Goal: Task Accomplishment & Management: Use online tool/utility

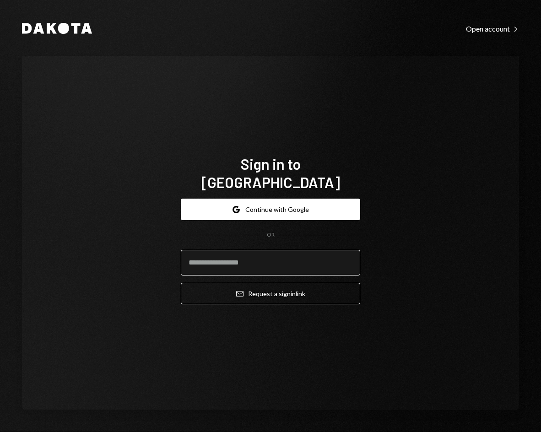
click at [267, 251] on input "email" at bounding box center [270, 263] width 179 height 26
click at [0, 432] on com-1password-button at bounding box center [0, 432] width 0 height 0
type input "**********"
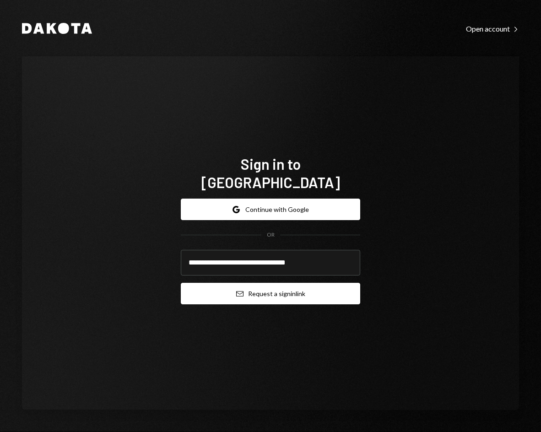
click at [304, 288] on button "Email Request a sign in link" at bounding box center [270, 294] width 179 height 22
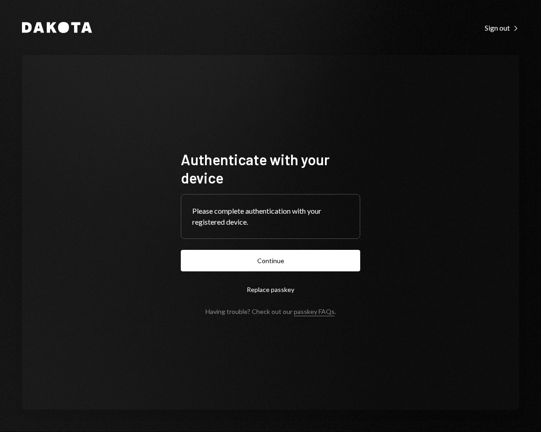
click at [321, 272] on form "Authenticate with your device Please complete authentication with your register…" at bounding box center [270, 232] width 179 height 165
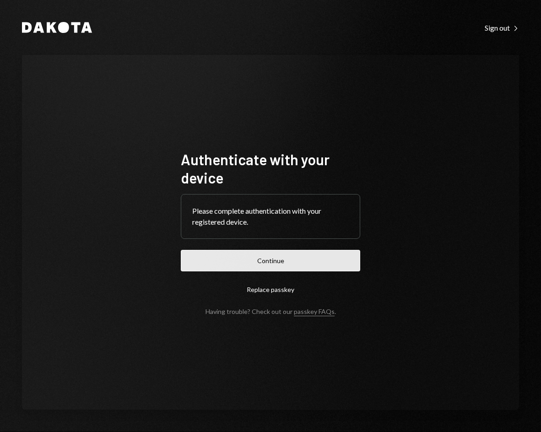
click at [325, 266] on button "Continue" at bounding box center [270, 261] width 179 height 22
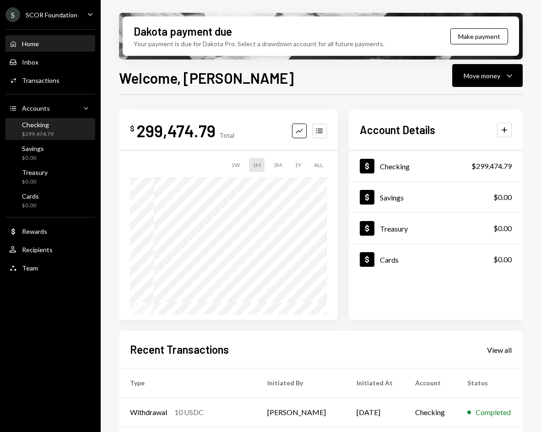
click at [59, 125] on div "Checking $299,474.79" at bounding box center [50, 129] width 82 height 17
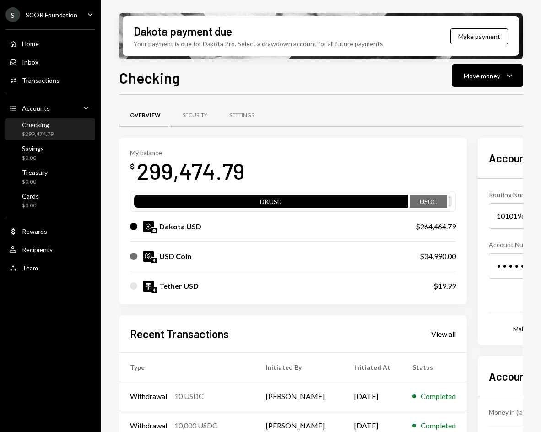
click at [44, 126] on div "Checking" at bounding box center [38, 125] width 32 height 8
click at [491, 76] on div "Move money" at bounding box center [482, 76] width 37 height 10
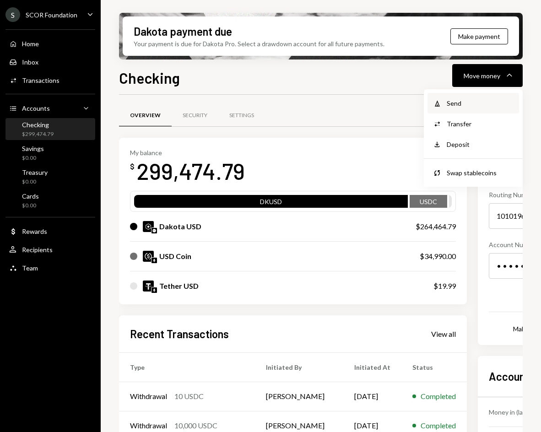
click at [478, 104] on div "Send" at bounding box center [480, 103] width 67 height 10
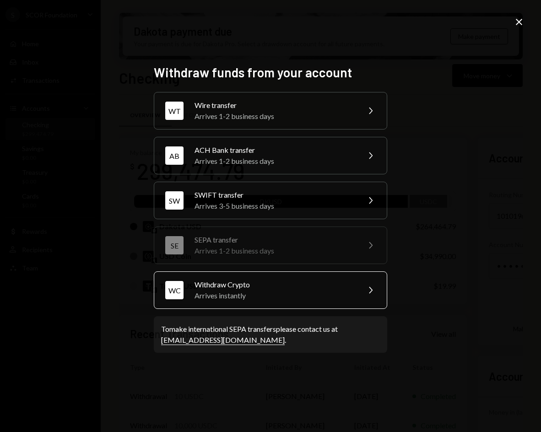
click at [258, 297] on div "Arrives instantly" at bounding box center [274, 295] width 159 height 11
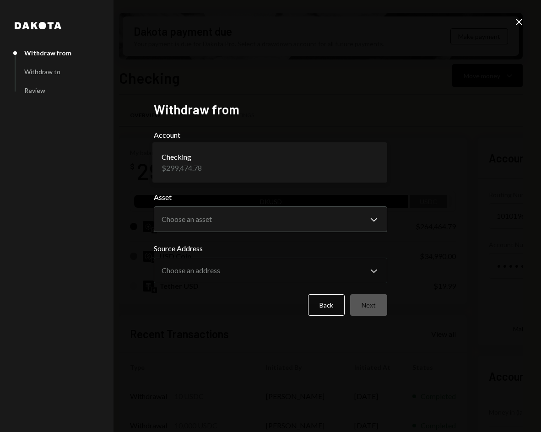
click at [237, 163] on body "S SCOR Foundation Caret Down Home Home Inbox Inbox Activities Transactions Acco…" at bounding box center [270, 216] width 541 height 432
click at [221, 220] on body "S SCOR Foundation Caret Down Home Home Inbox Inbox Activities Transactions Acco…" at bounding box center [270, 216] width 541 height 432
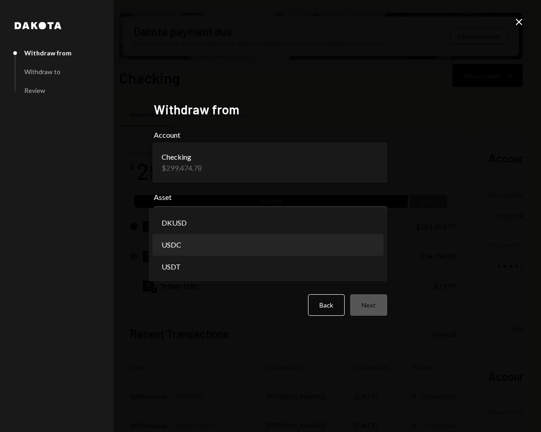
select select "****"
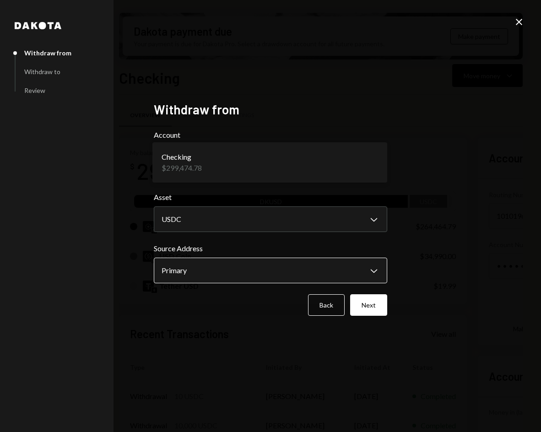
click at [193, 268] on body "S SCOR Foundation Caret Down Home Home Inbox Inbox Activities Transactions Acco…" at bounding box center [270, 216] width 541 height 432
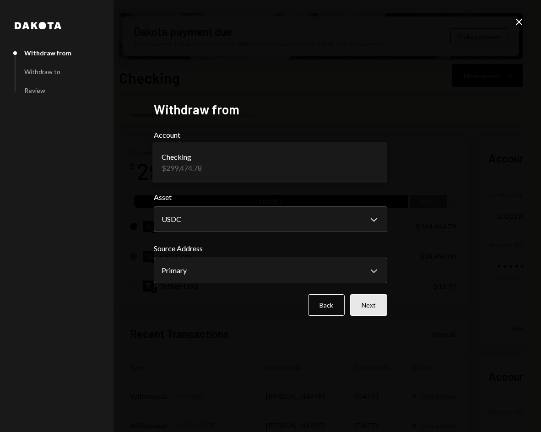
click at [366, 299] on button "Next" at bounding box center [368, 305] width 37 height 22
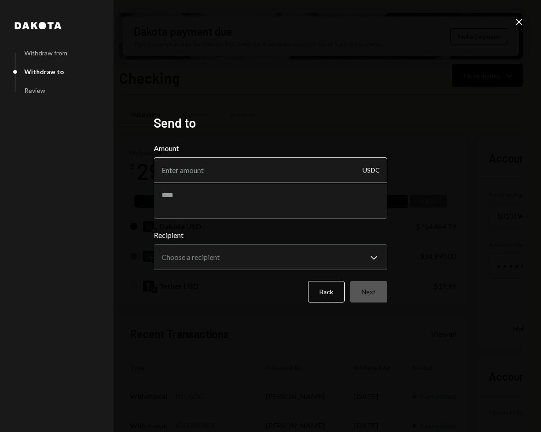
click at [251, 170] on input "Amount" at bounding box center [271, 171] width 234 height 26
type input "34990"
click at [223, 201] on textarea at bounding box center [271, 200] width 234 height 37
paste textarea "**********"
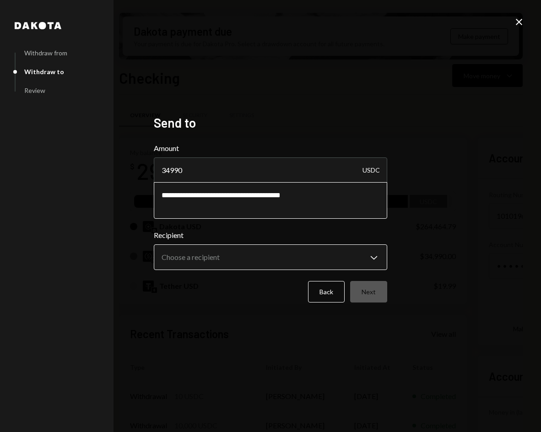
type textarea "**********"
click at [223, 254] on body "S SCOR Foundation Caret Down Home Home Inbox Inbox Activities Transactions Acco…" at bounding box center [270, 216] width 541 height 432
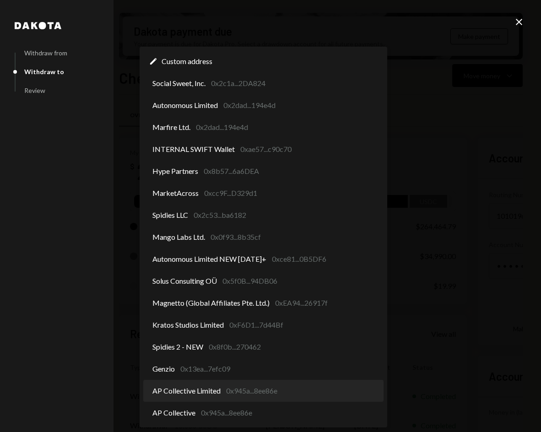
select select "**********"
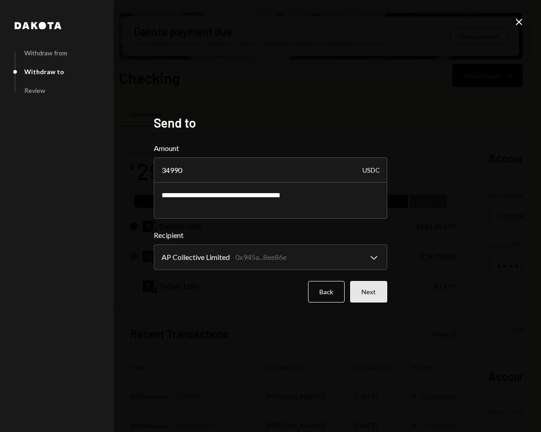
click at [361, 297] on button "Next" at bounding box center [368, 292] width 37 height 22
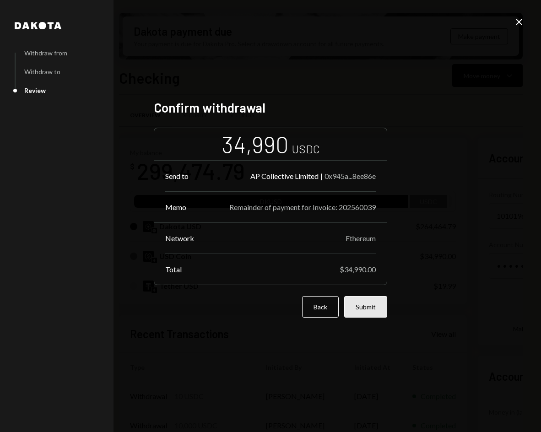
click at [369, 307] on button "Submit" at bounding box center [365, 307] width 43 height 22
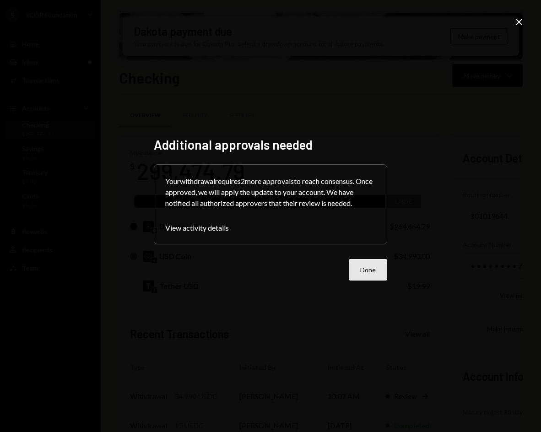
click at [378, 268] on button "Done" at bounding box center [368, 270] width 38 height 22
